Goal: Find specific page/section: Find specific page/section

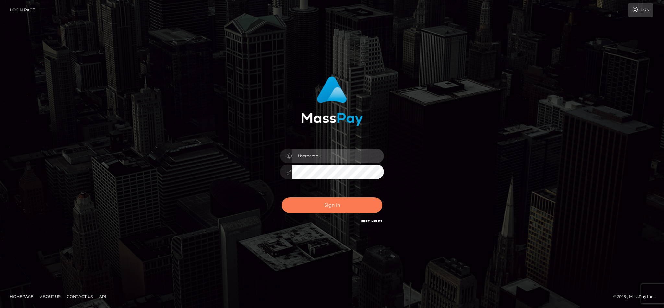
type input "cgomez.nvision"
click at [332, 207] on button "Sign in" at bounding box center [332, 205] width 100 height 16
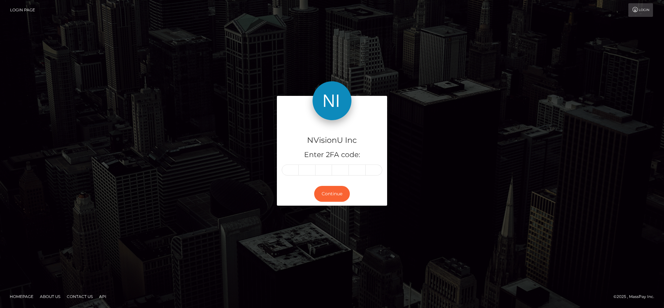
type input "3"
type input "1"
type input "2"
type input "4"
type input "5"
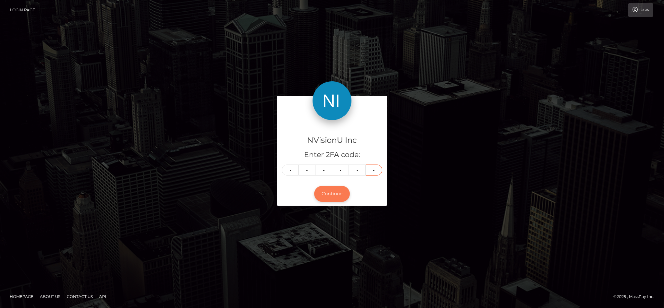
type input "3"
click at [341, 193] on button "Continue" at bounding box center [332, 194] width 36 height 16
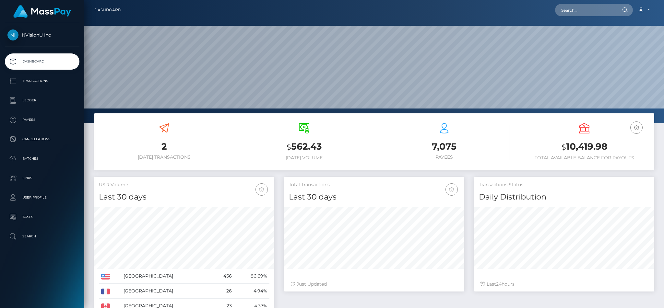
scroll to position [115, 180]
click at [591, 11] on input "text" at bounding box center [585, 10] width 61 height 12
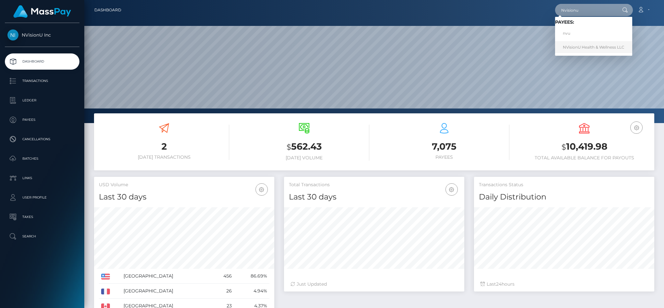
type input "Nvisionu"
click at [606, 45] on link "NVisionU Health & Wellness LLC" at bounding box center [593, 47] width 77 height 12
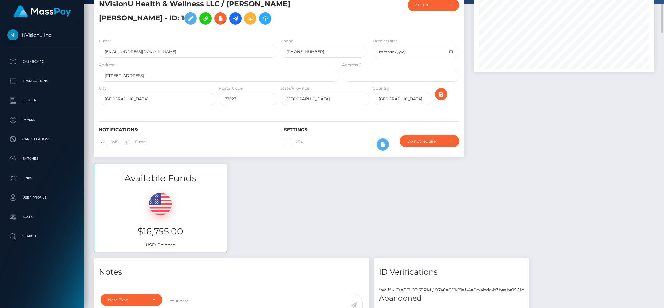
scroll to position [40, 0]
